Goal: Check status: Check status

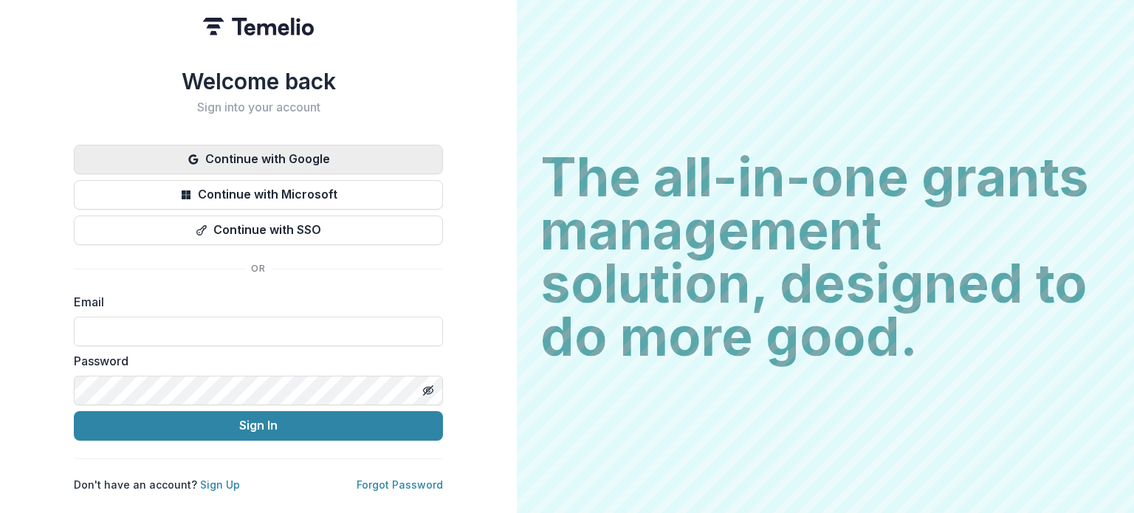
click at [320, 147] on button "Continue with Google" at bounding box center [258, 160] width 369 height 30
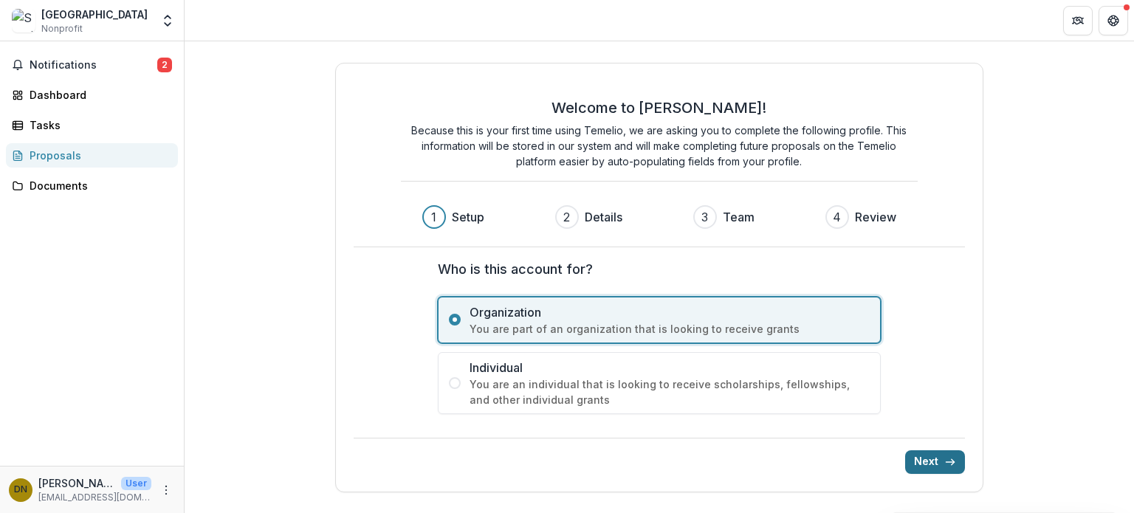
click at [934, 461] on button "Next" at bounding box center [935, 462] width 60 height 24
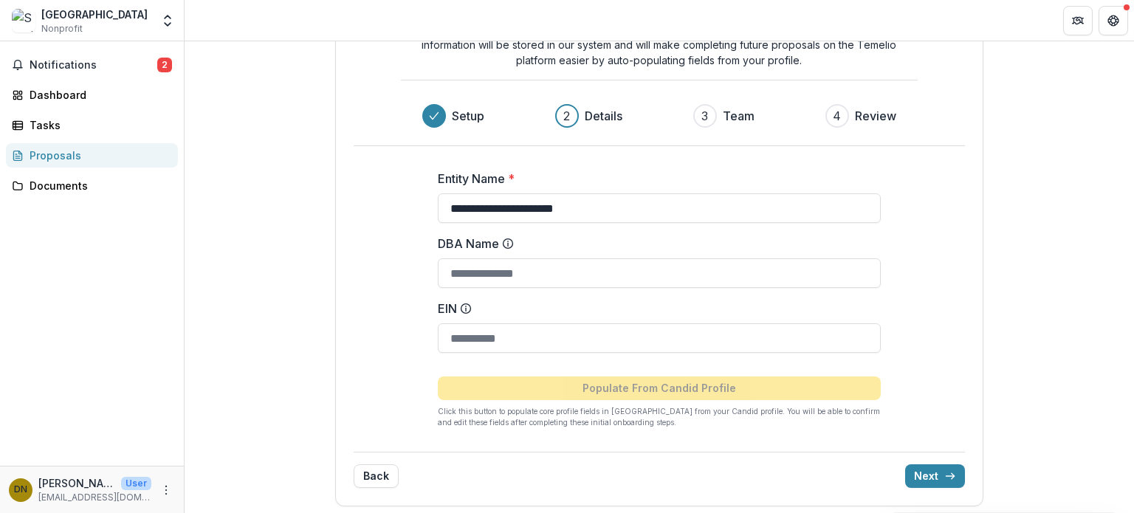
scroll to position [95, 0]
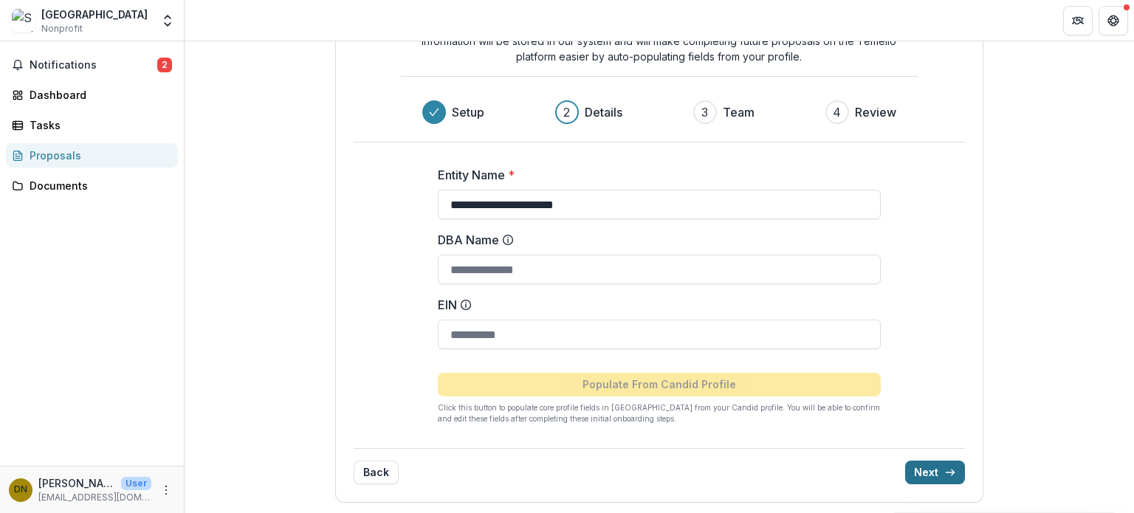
click at [921, 472] on button "Next" at bounding box center [935, 473] width 60 height 24
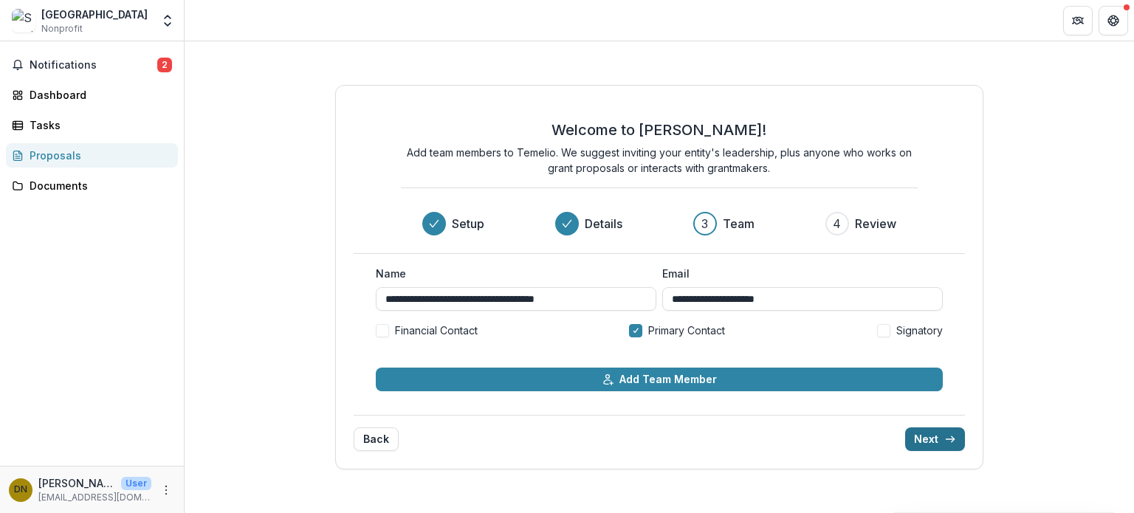
scroll to position [0, 0]
click at [924, 433] on button "Next" at bounding box center [935, 439] width 60 height 24
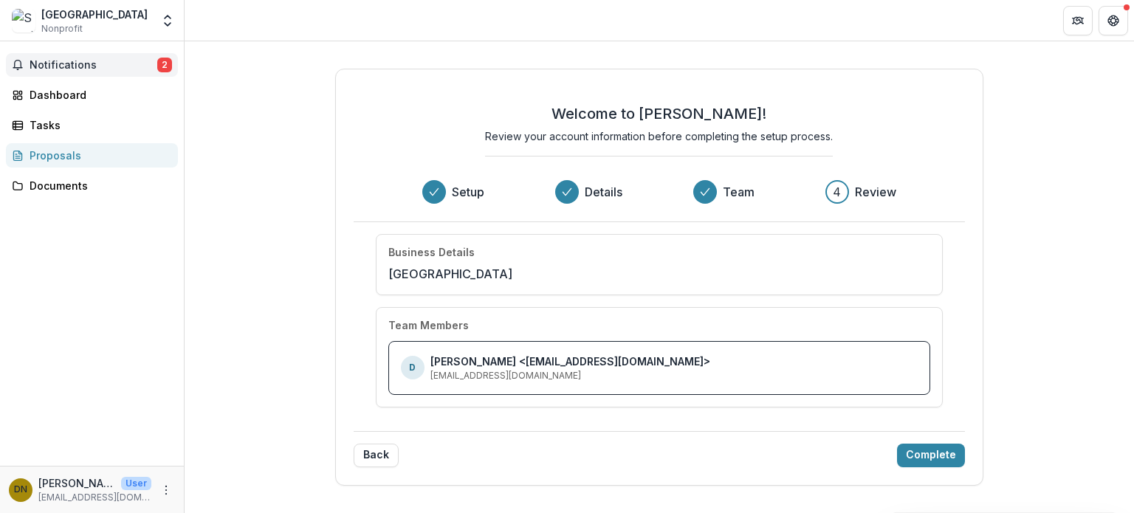
click at [104, 61] on span "Notifications" at bounding box center [94, 65] width 128 height 13
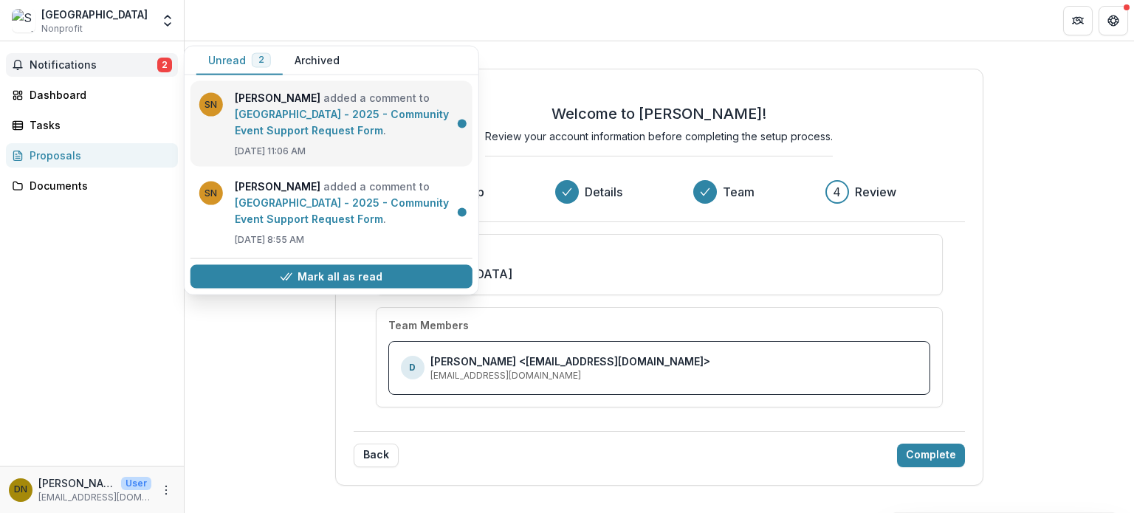
click at [292, 116] on link "[GEOGRAPHIC_DATA] - 2025 - Community Event Support Request Form" at bounding box center [342, 122] width 214 height 29
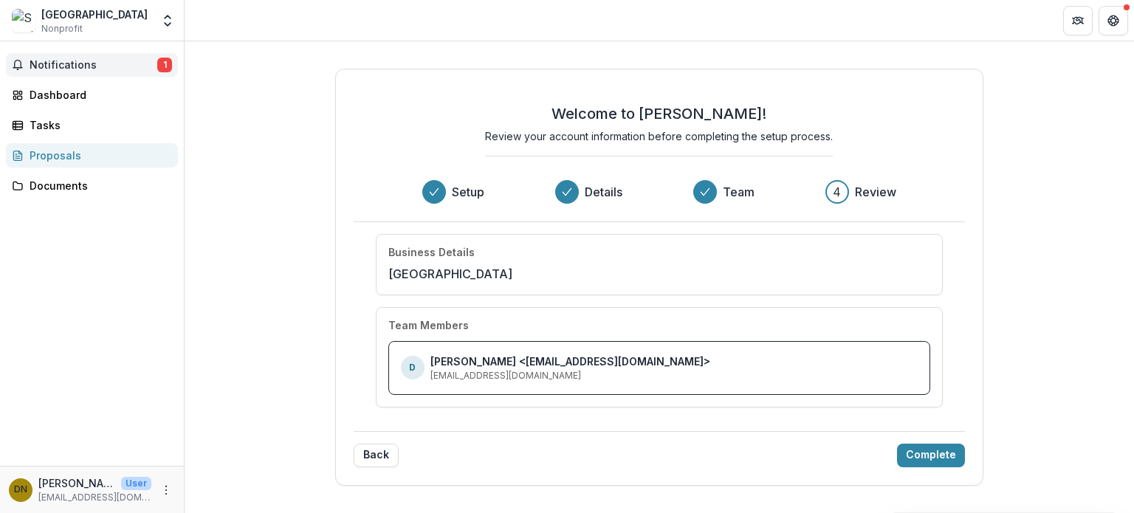
click at [62, 61] on span "Notifications" at bounding box center [94, 65] width 128 height 13
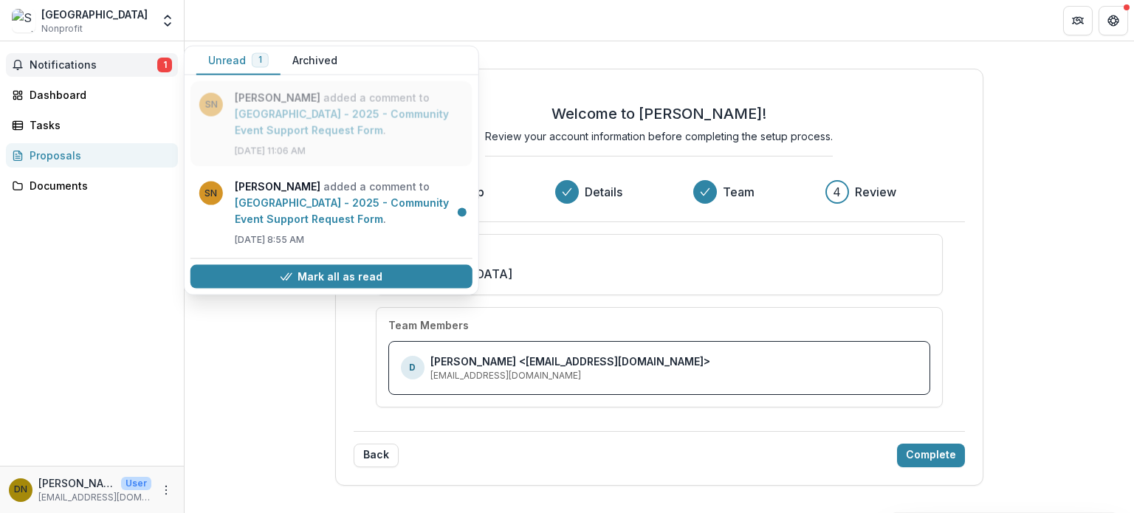
click at [266, 110] on link "[GEOGRAPHIC_DATA] - 2025 - Community Event Support Request Form" at bounding box center [342, 122] width 214 height 29
